Goal: Information Seeking & Learning: Learn about a topic

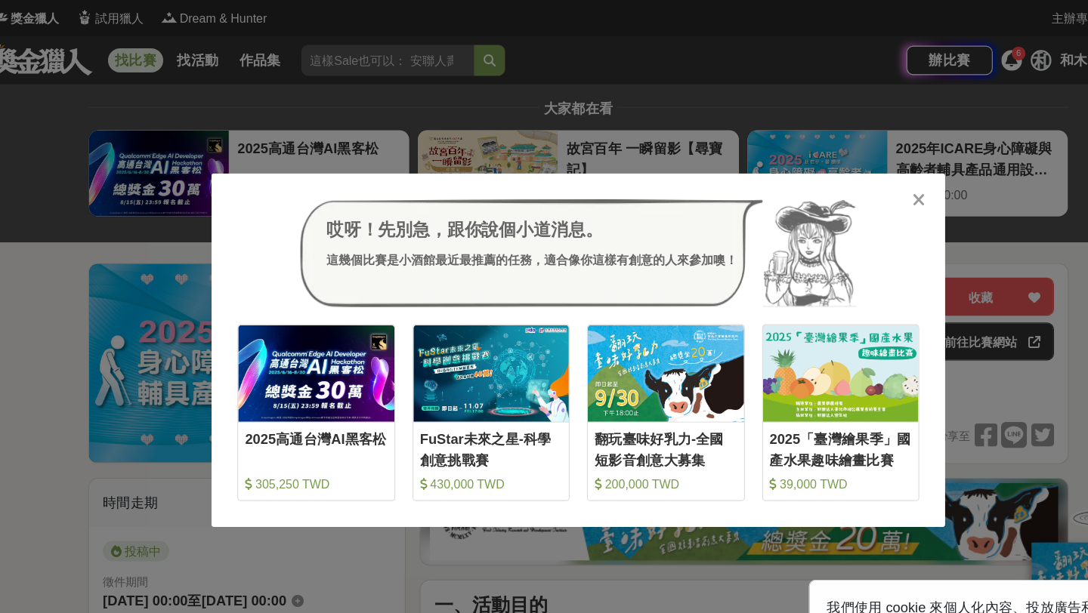
click at [845, 171] on icon at bounding box center [842, 175] width 11 height 15
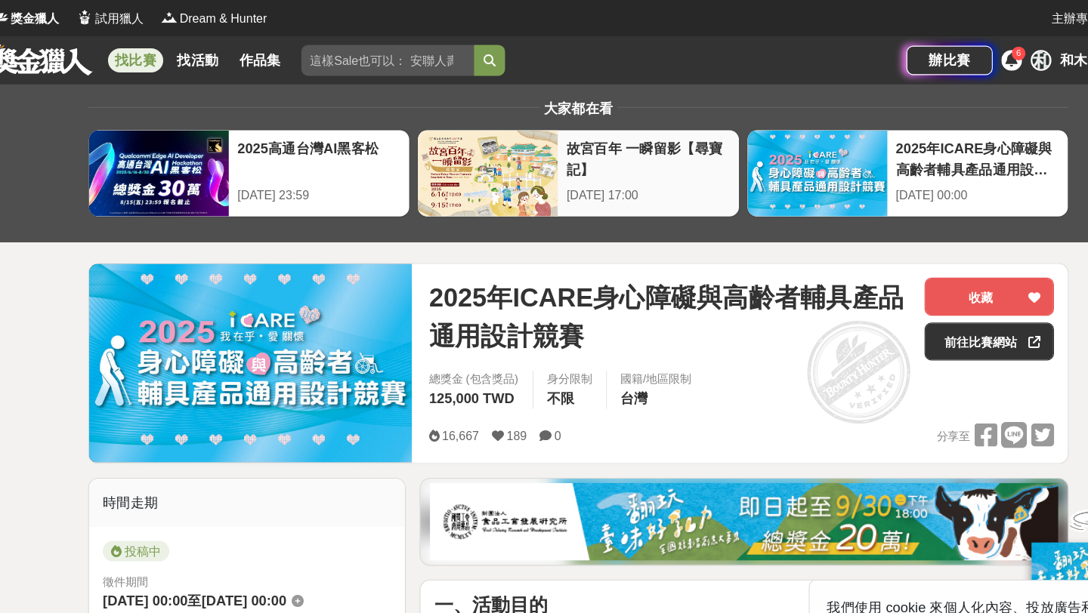
click at [594, 145] on div "故宮百年 一瞬留影【尋寶記】" at bounding box center [604, 139] width 143 height 34
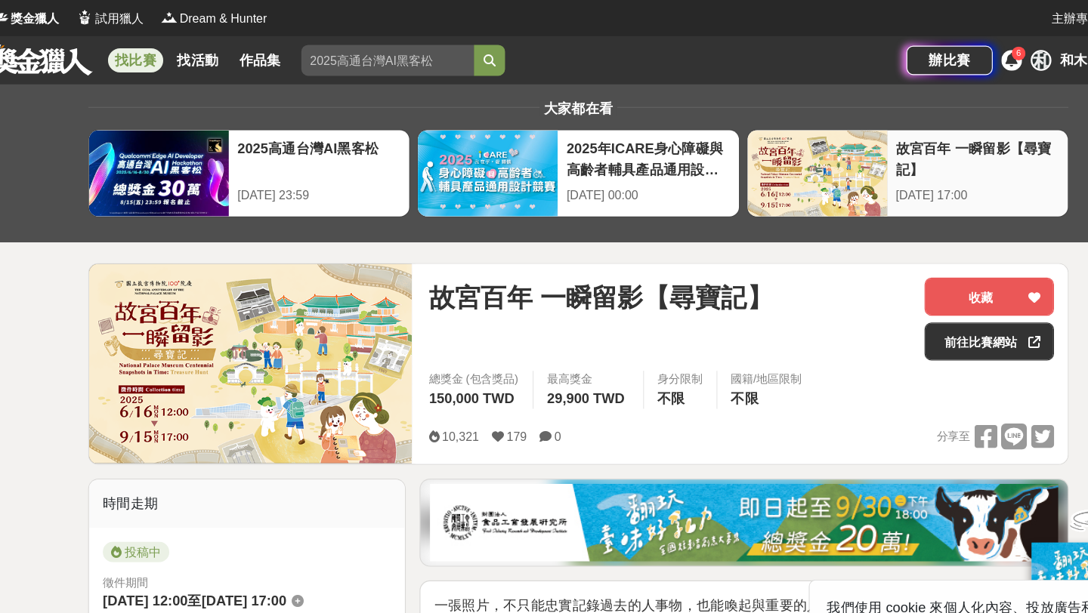
click at [776, 138] on div at bounding box center [753, 152] width 122 height 76
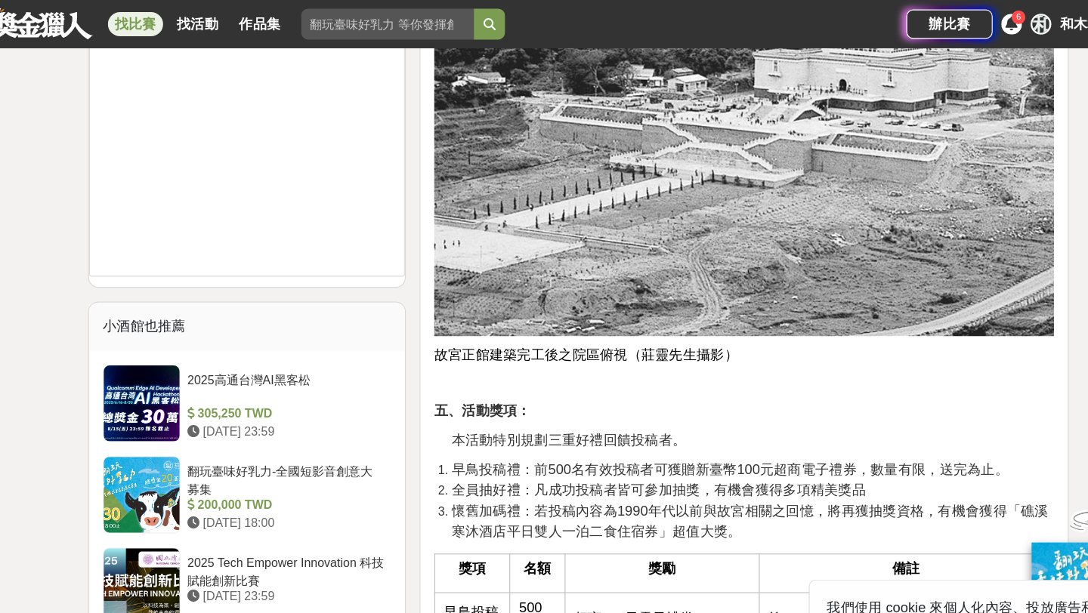
scroll to position [1281, 0]
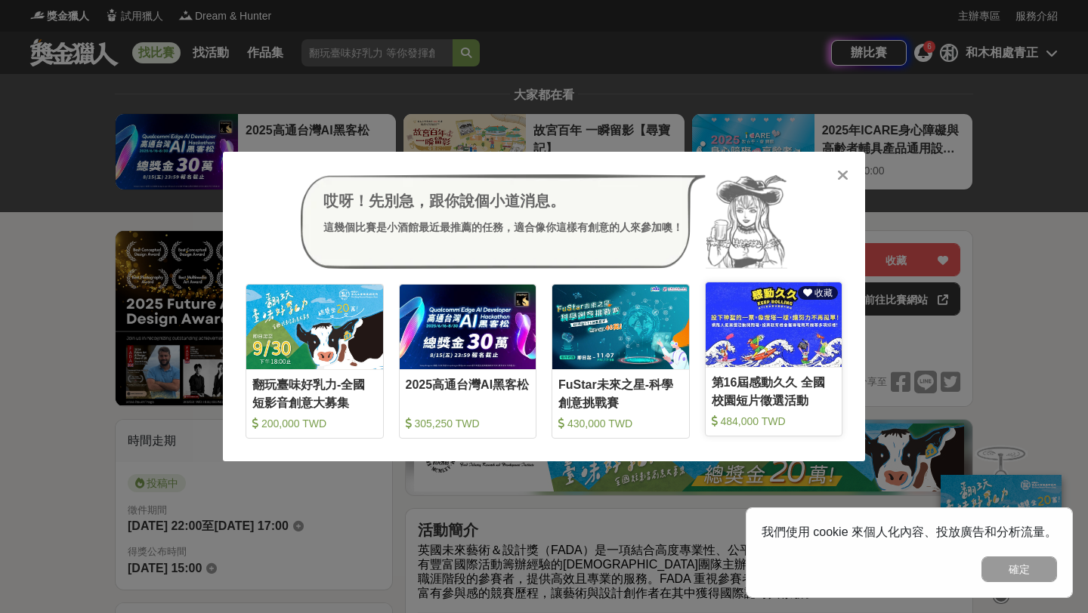
click at [755, 347] on img at bounding box center [774, 325] width 137 height 84
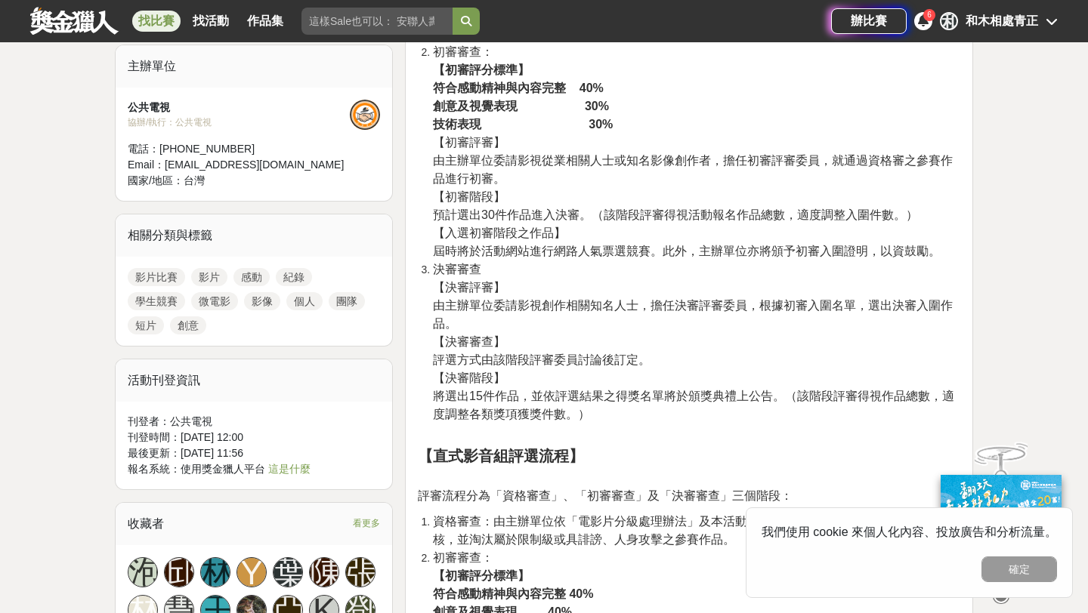
scroll to position [1870, 0]
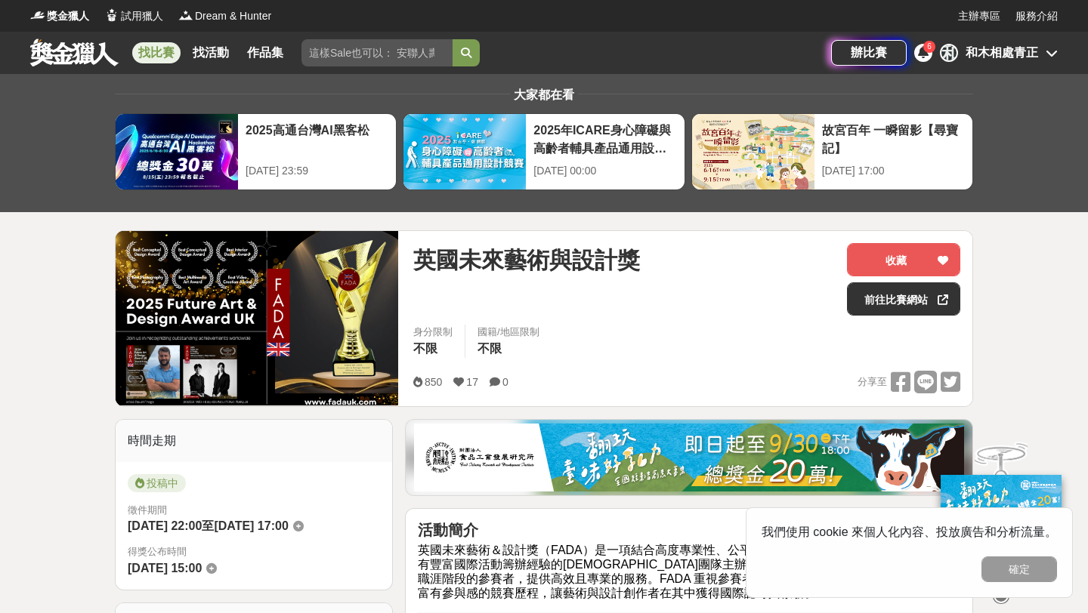
click at [731, 54] on div "找比賽 找活動 作品集" at bounding box center [430, 53] width 801 height 42
click at [1017, 576] on button "確定" at bounding box center [1019, 570] width 76 height 26
